Goal: Information Seeking & Learning: Learn about a topic

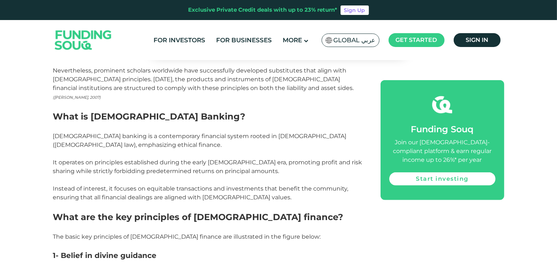
scroll to position [437, 0]
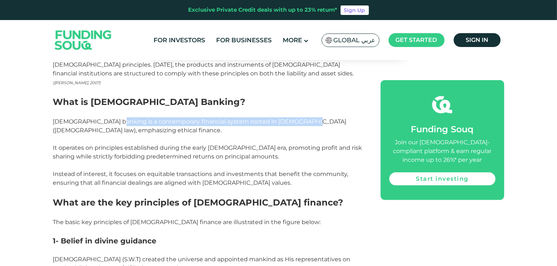
drag, startPoint x: 111, startPoint y: 95, endPoint x: 291, endPoint y: 95, distance: 180.2
click at [291, 117] on p "[DEMOGRAPHIC_DATA] banking is a contemporary financial system rooted in [DEMOGR…" at bounding box center [208, 125] width 311 height 17
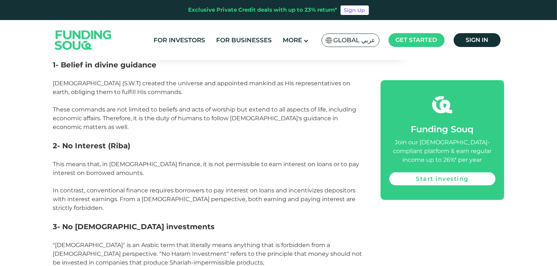
scroll to position [619, 0]
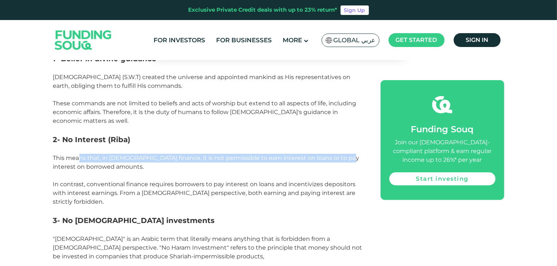
drag, startPoint x: 78, startPoint y: 121, endPoint x: 337, endPoint y: 123, distance: 258.5
click at [337, 154] on span "This means that, in [DEMOGRAPHIC_DATA] finance, it is not permissible to earn i…" at bounding box center [206, 162] width 307 height 16
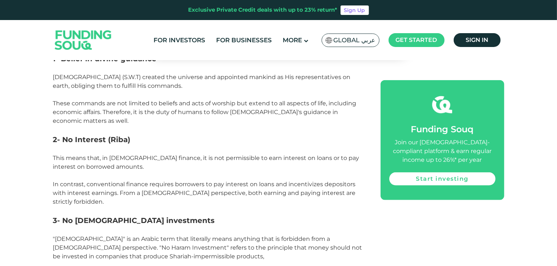
click at [293, 154] on p "This means that, in [DEMOGRAPHIC_DATA] finance, it is not permissible to earn i…" at bounding box center [208, 162] width 311 height 17
drag, startPoint x: 258, startPoint y: 122, endPoint x: 341, endPoint y: 125, distance: 82.7
click at [341, 154] on span "This means that, in [DEMOGRAPHIC_DATA] finance, it is not permissible to earn i…" at bounding box center [206, 162] width 307 height 16
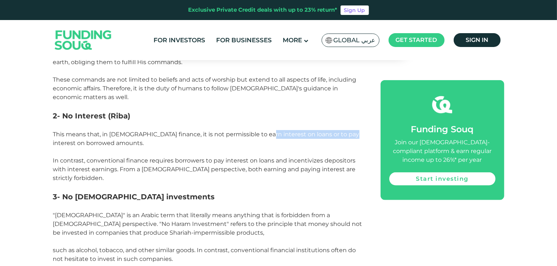
scroll to position [655, 0]
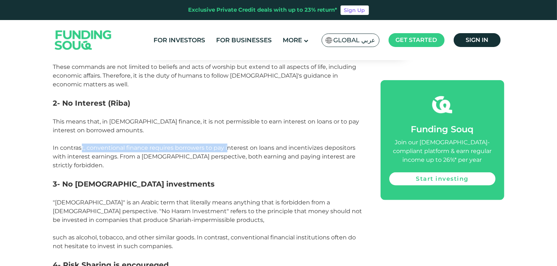
drag, startPoint x: 82, startPoint y: 114, endPoint x: 228, endPoint y: 115, distance: 146.3
click at [228, 144] on span "In contrast, conventional finance requires borrowers to pay interest on loans a…" at bounding box center [204, 156] width 303 height 24
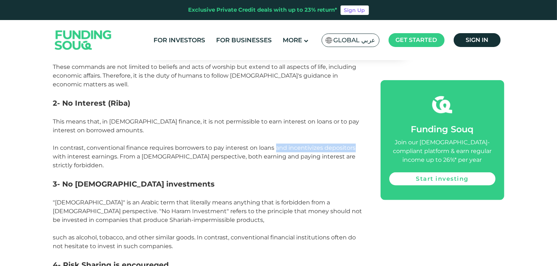
drag, startPoint x: 276, startPoint y: 114, endPoint x: 356, endPoint y: 114, distance: 79.4
click at [356, 143] on p "In contrast, conventional finance requires borrowers to pay interest on loans a…" at bounding box center [208, 156] width 311 height 26
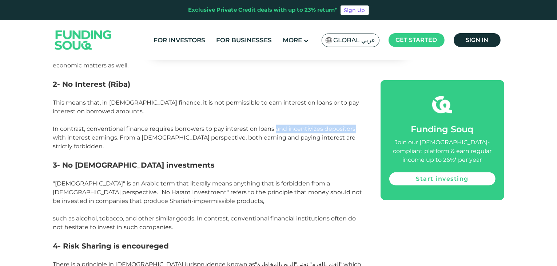
scroll to position [692, 0]
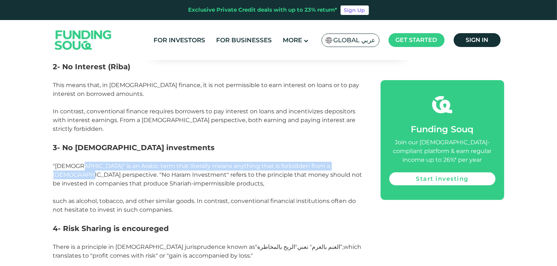
drag, startPoint x: 83, startPoint y: 123, endPoint x: 350, endPoint y: 120, distance: 266.5
click at [350, 162] on span ""[DEMOGRAPHIC_DATA]" is an Arabic term that literally means anything that is fo…" at bounding box center [207, 174] width 309 height 24
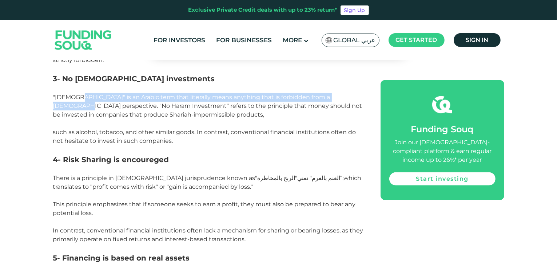
scroll to position [764, 0]
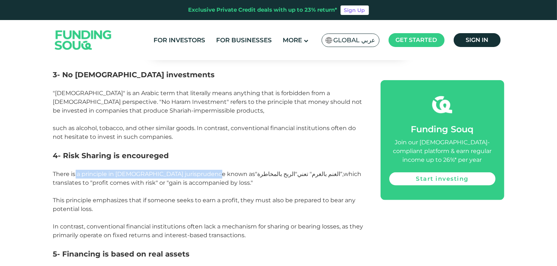
drag, startPoint x: 75, startPoint y: 128, endPoint x: 210, endPoint y: 131, distance: 134.4
click at [210, 170] on p "There is a principle in [DEMOGRAPHIC_DATA] jurisprudence known as الغنم بالغرم"…" at bounding box center [208, 178] width 311 height 17
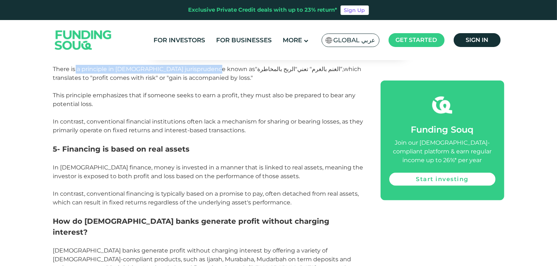
scroll to position [874, 0]
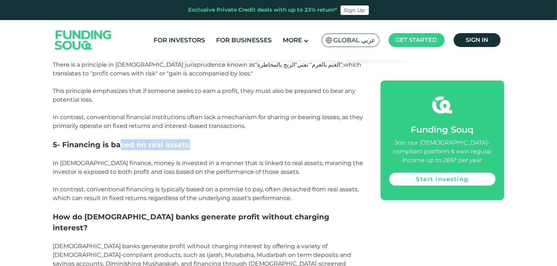
drag, startPoint x: 129, startPoint y: 100, endPoint x: 198, endPoint y: 98, distance: 68.5
click at [198, 139] on h3 "5- Financing is based on real assets" at bounding box center [208, 144] width 311 height 11
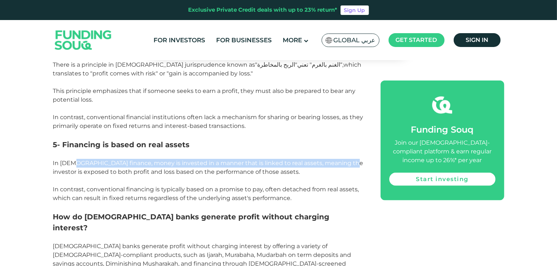
drag, startPoint x: 91, startPoint y: 120, endPoint x: 341, endPoint y: 119, distance: 250.1
click at [341, 159] on span "In [DEMOGRAPHIC_DATA] finance, money is invested in a manner that is linked to …" at bounding box center [208, 167] width 311 height 16
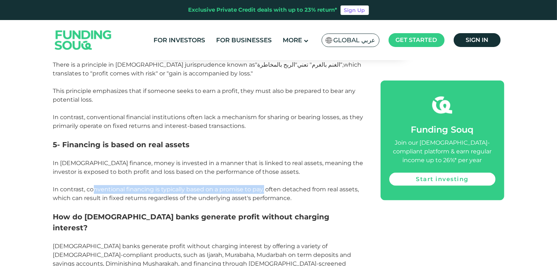
drag, startPoint x: 96, startPoint y: 145, endPoint x: 264, endPoint y: 147, distance: 167.1
click at [264, 186] on span "In contrast, conventional financing is typically based on a promise to pay, oft…" at bounding box center [206, 194] width 306 height 16
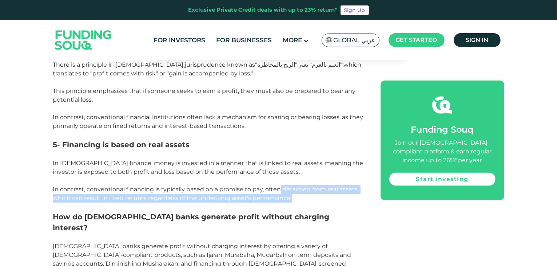
drag, startPoint x: 283, startPoint y: 146, endPoint x: 354, endPoint y: 152, distance: 71.2
click at [362, 185] on p "In contrast, conventional financing is typically based on a promise to pay, oft…" at bounding box center [208, 193] width 311 height 17
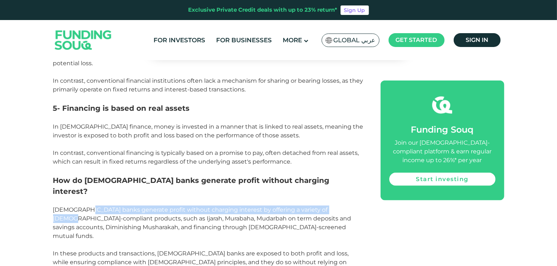
drag, startPoint x: 82, startPoint y: 154, endPoint x: 342, endPoint y: 155, distance: 259.6
click at [342, 205] on p "[DEMOGRAPHIC_DATA] banks generate profit without charging interest by offering …" at bounding box center [208, 222] width 311 height 35
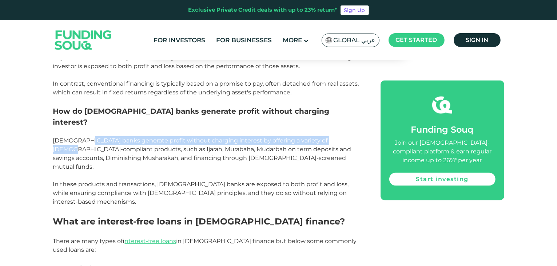
scroll to position [1056, 0]
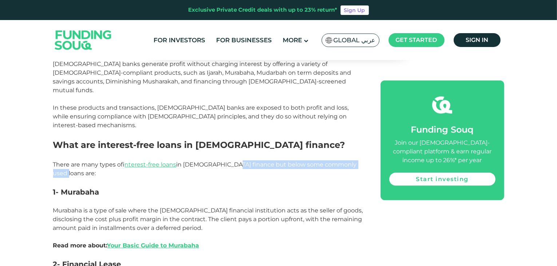
drag, startPoint x: 224, startPoint y: 90, endPoint x: 357, endPoint y: 90, distance: 132.9
click at [357, 160] on p "There are many types of interest-free loans in [DEMOGRAPHIC_DATA] finance but b…" at bounding box center [208, 168] width 311 height 17
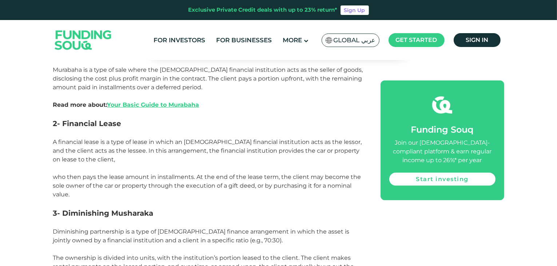
scroll to position [1238, 0]
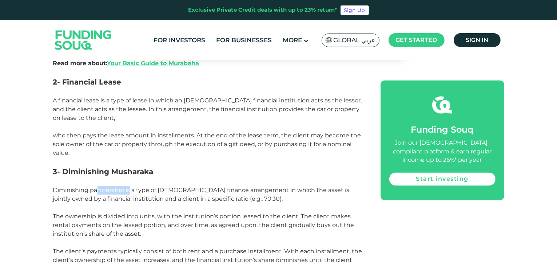
drag, startPoint x: 96, startPoint y: 109, endPoint x: 130, endPoint y: 110, distance: 33.5
click at [130, 186] on p "Diminishing partnership is a type of [DEMOGRAPHIC_DATA] finance arrangement in …" at bounding box center [208, 194] width 311 height 17
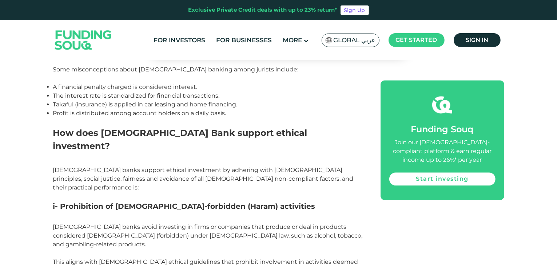
scroll to position [1638, 0]
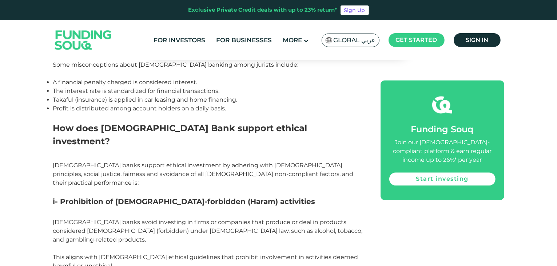
drag, startPoint x: 87, startPoint y: 149, endPoint x: 275, endPoint y: 150, distance: 188.2
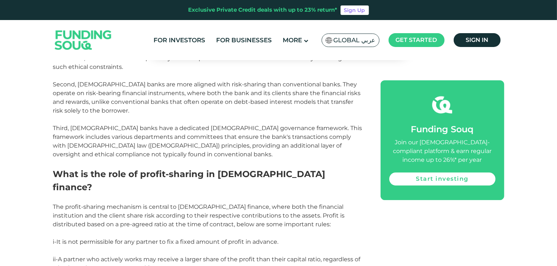
scroll to position [2002, 0]
